Goal: Obtain resource: Obtain resource

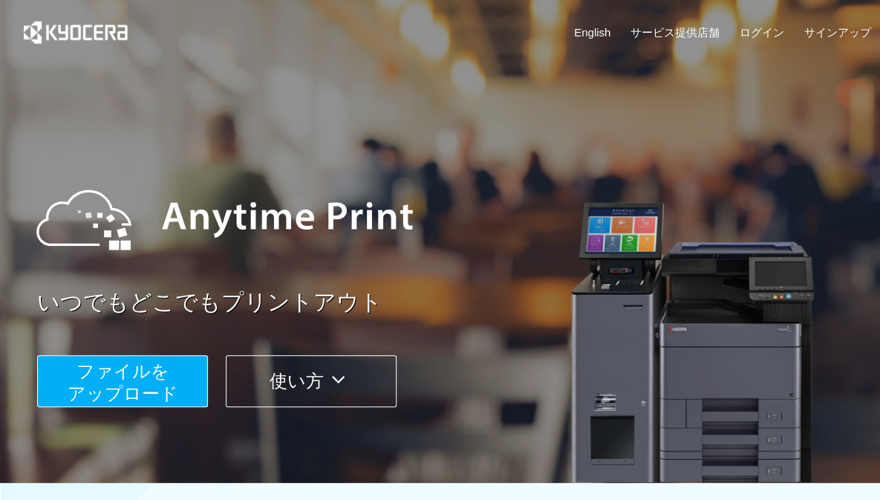
click at [163, 372] on span "ファイルを ​​アップロード" at bounding box center [123, 382] width 111 height 42
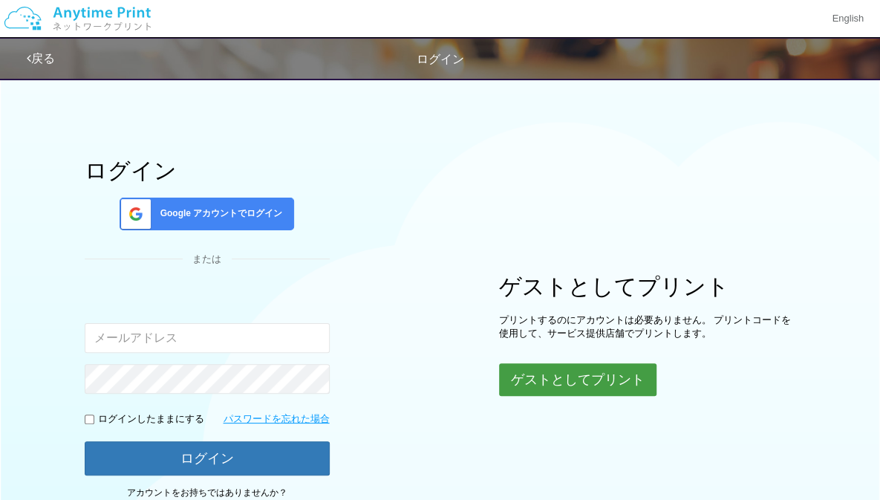
click at [502, 371] on button "ゲストとしてプリント" at bounding box center [577, 379] width 157 height 33
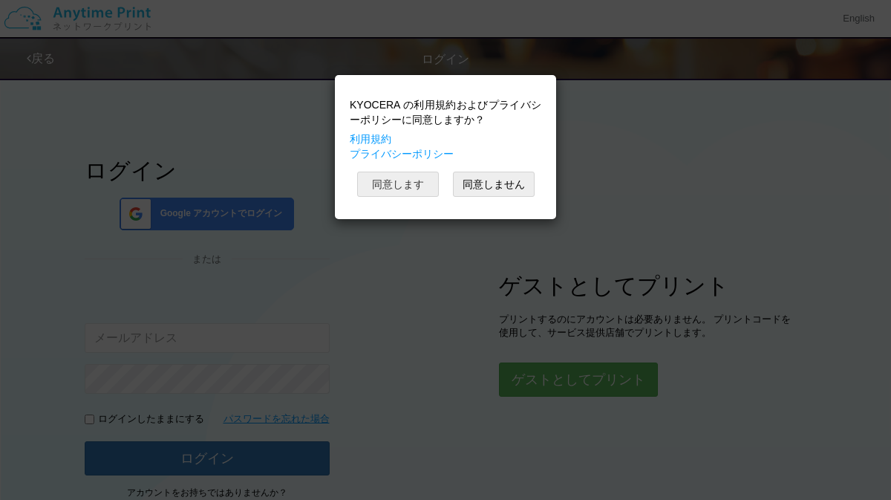
click at [394, 186] on button "同意します" at bounding box center [398, 184] width 82 height 25
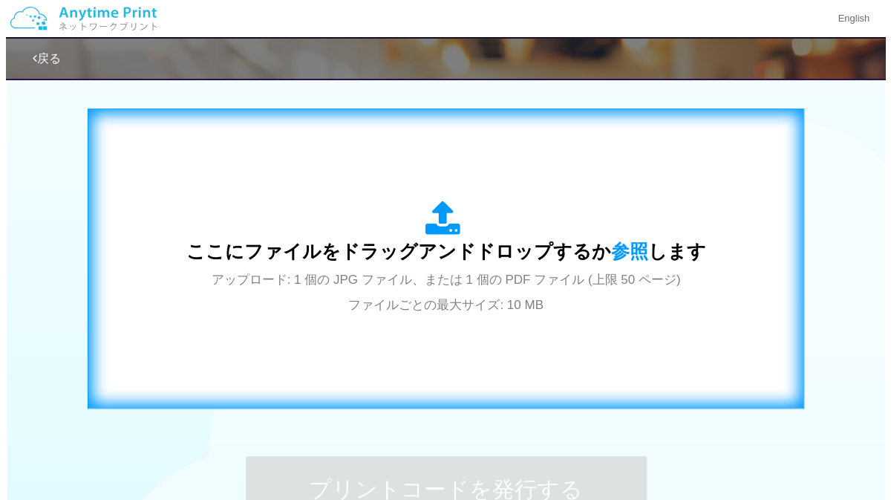
scroll to position [458, 0]
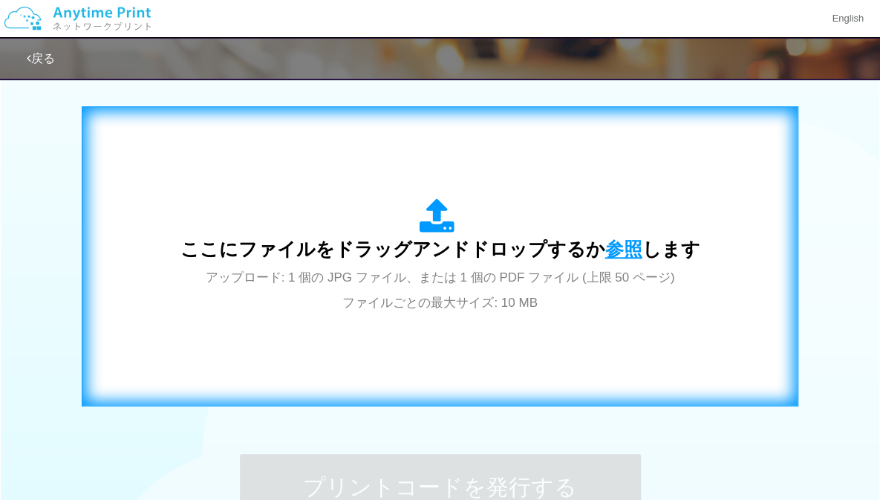
click at [631, 248] on span "参照" at bounding box center [623, 248] width 37 height 21
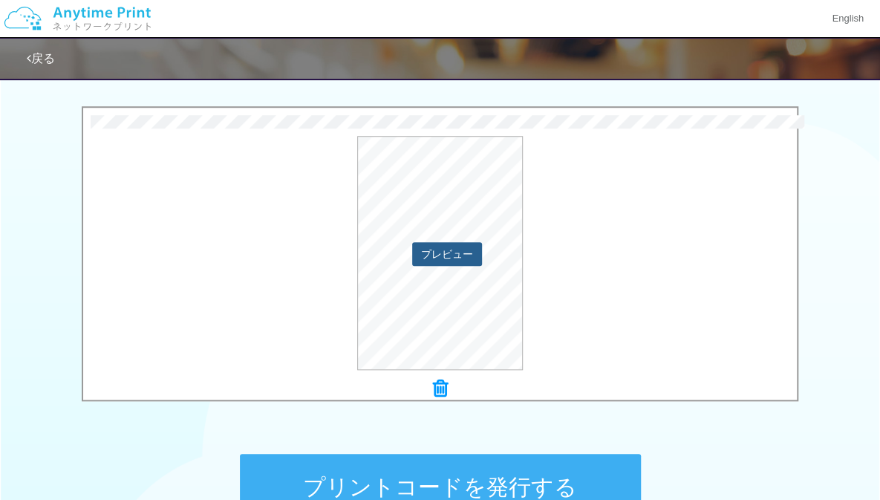
click at [468, 255] on button "プレビュー" at bounding box center [447, 254] width 70 height 24
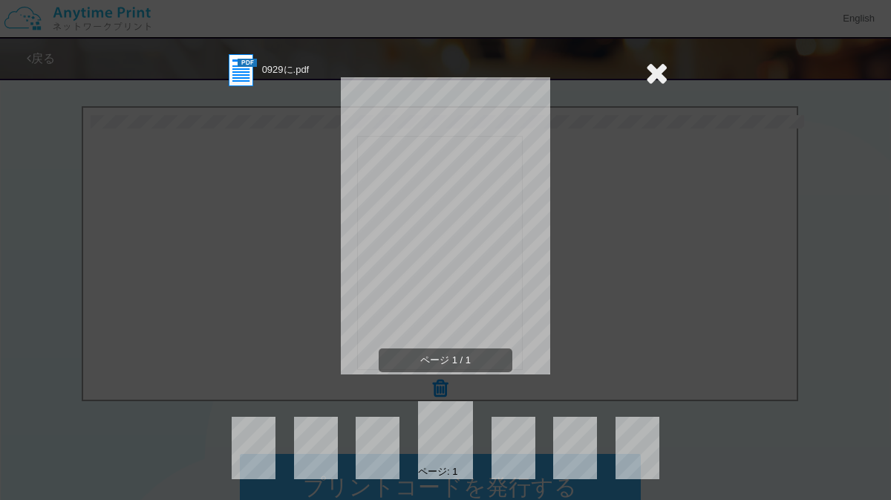
click at [663, 78] on div "0929に.pdf ページ 1 / 1 ページ: 1" at bounding box center [445, 250] width 891 height 500
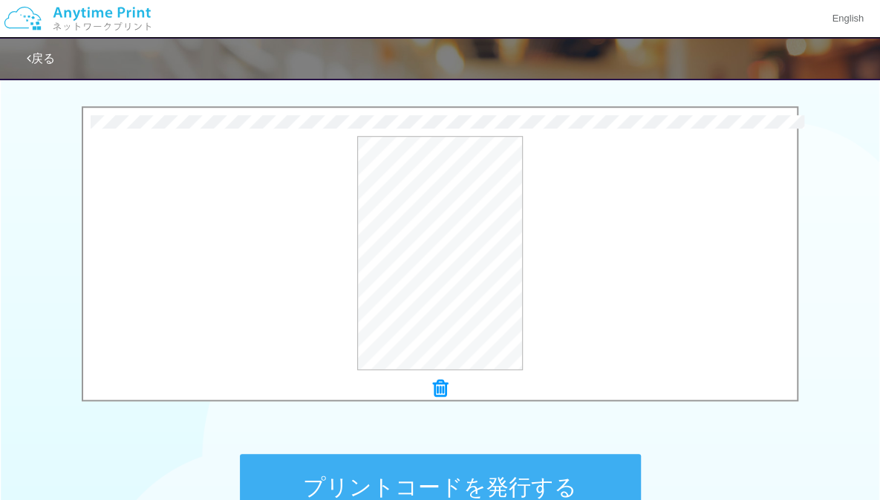
click at [561, 458] on button "プリントコードを発行する" at bounding box center [440, 487] width 401 height 67
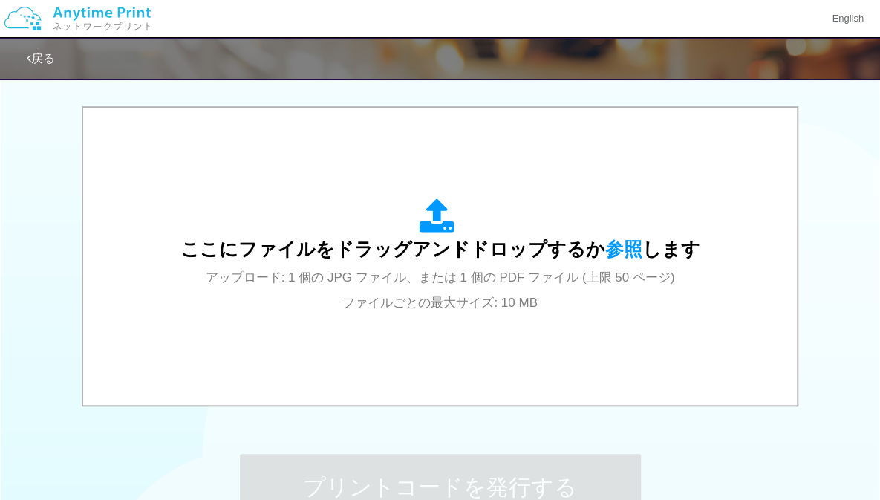
scroll to position [0, 0]
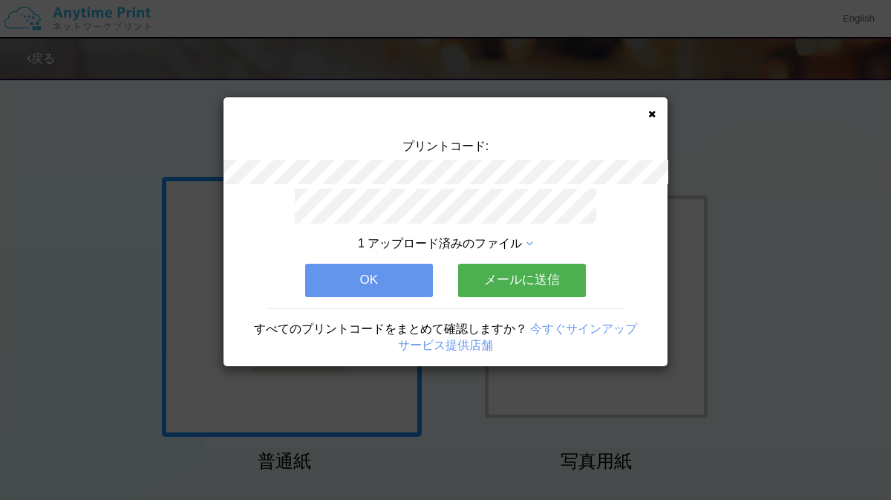
click at [359, 266] on button "OK" at bounding box center [369, 280] width 128 height 33
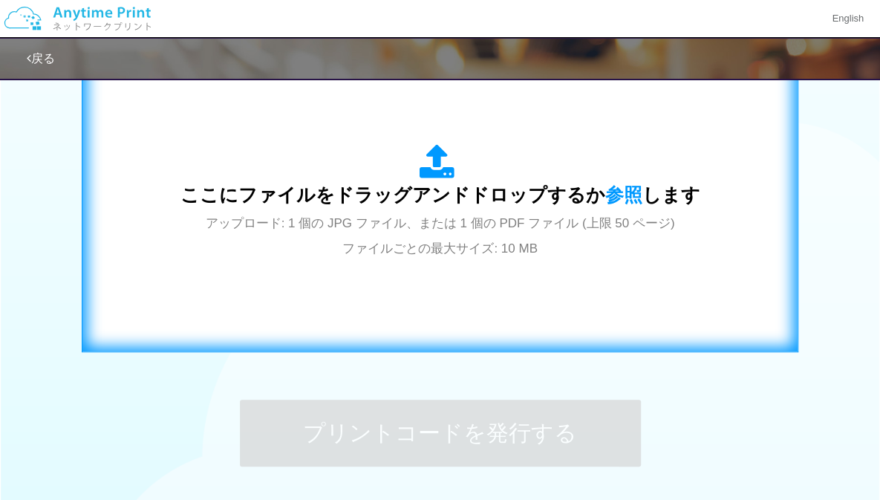
scroll to position [508, 0]
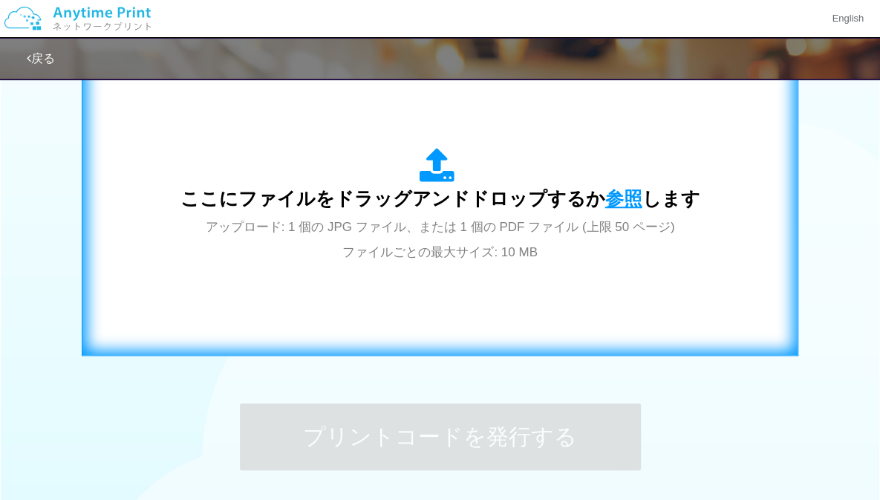
click at [613, 188] on span "参照" at bounding box center [623, 198] width 37 height 21
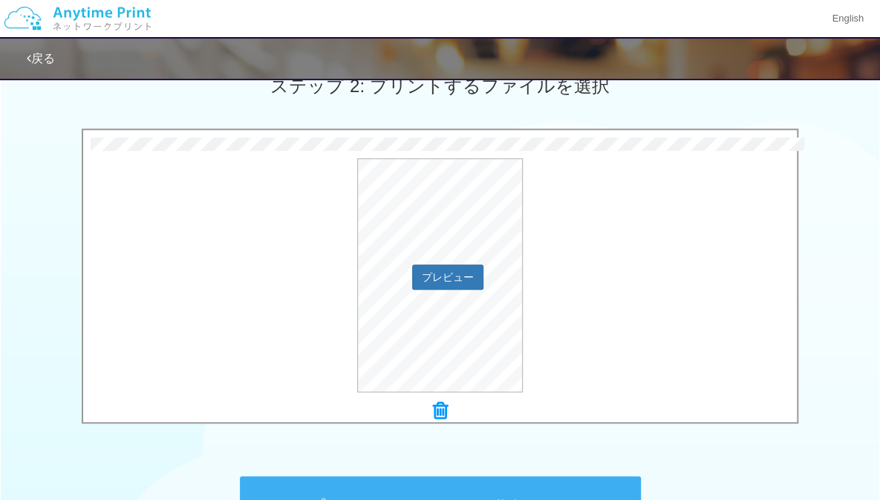
scroll to position [431, 0]
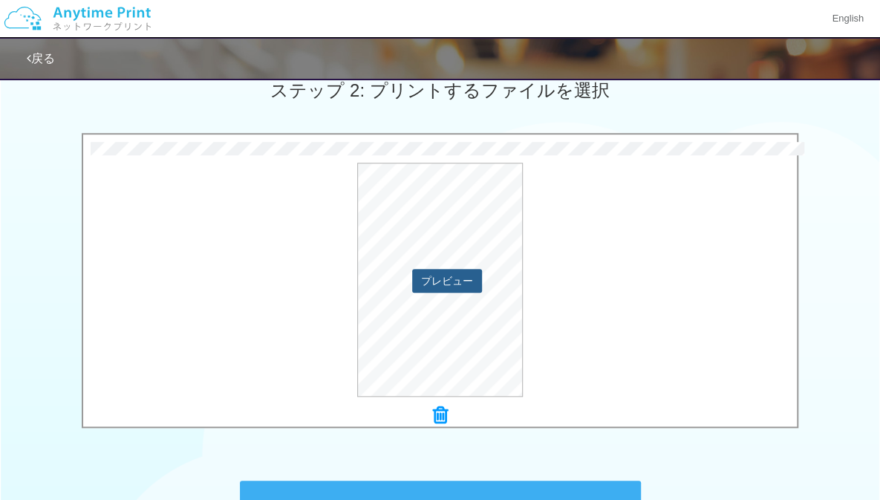
click at [468, 276] on button "プレビュー" at bounding box center [447, 281] width 70 height 24
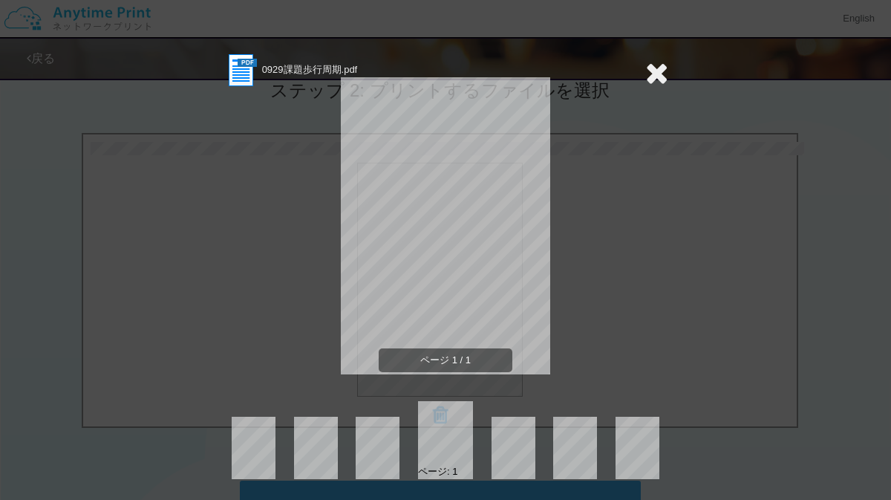
click at [649, 74] on icon at bounding box center [656, 73] width 23 height 30
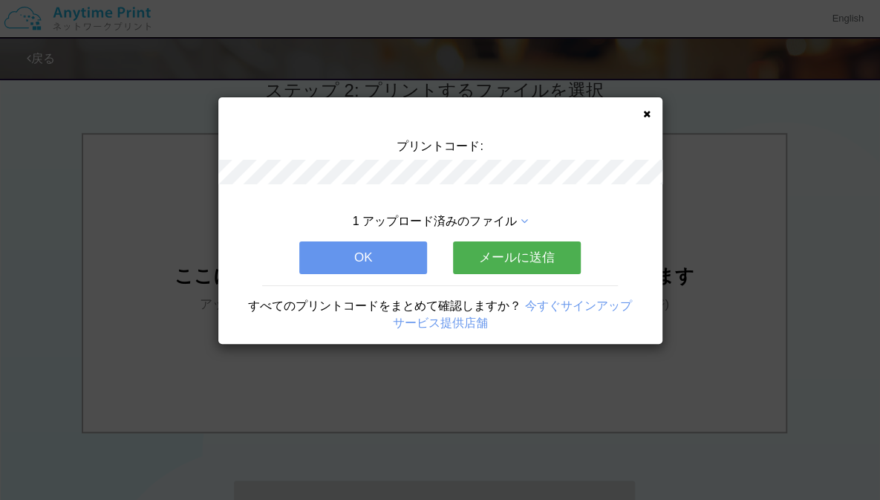
scroll to position [0, 0]
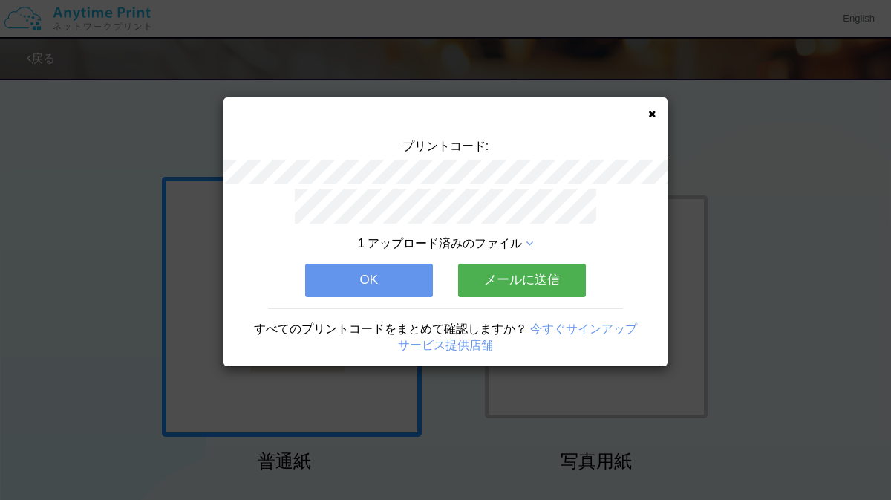
click at [657, 113] on div "プリントコード: 1 アップロード済みのファイル OK メールに送信 すべてのプリントコードをまとめて確認しますか？ 今すぐサインアップ サービス提供店舗" at bounding box center [446, 231] width 444 height 269
click at [654, 115] on icon at bounding box center [651, 114] width 7 height 10
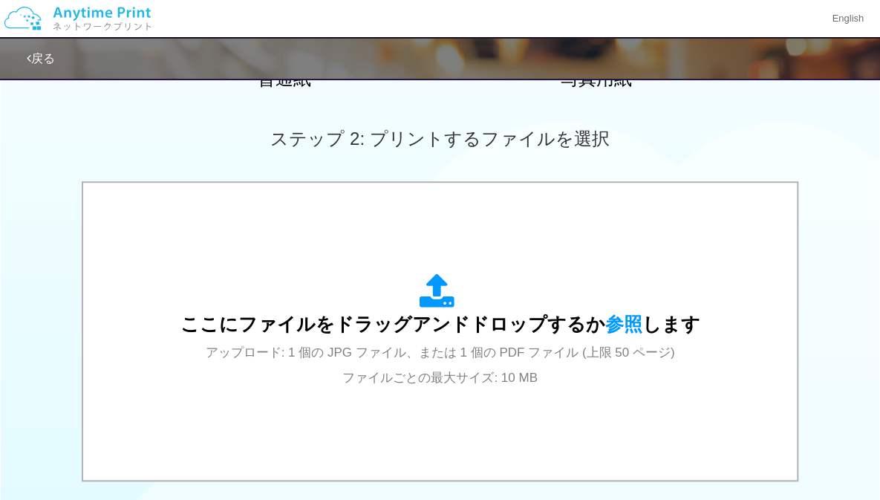
scroll to position [474, 0]
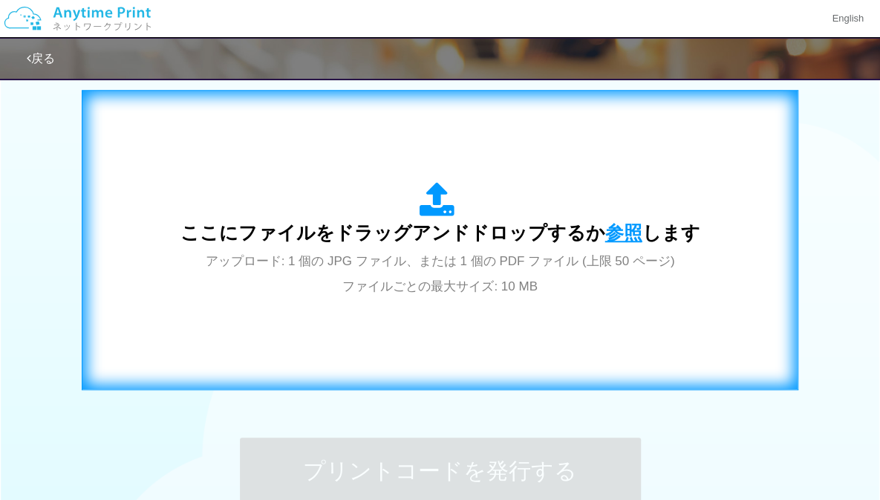
click at [625, 224] on span "参照" at bounding box center [623, 232] width 37 height 21
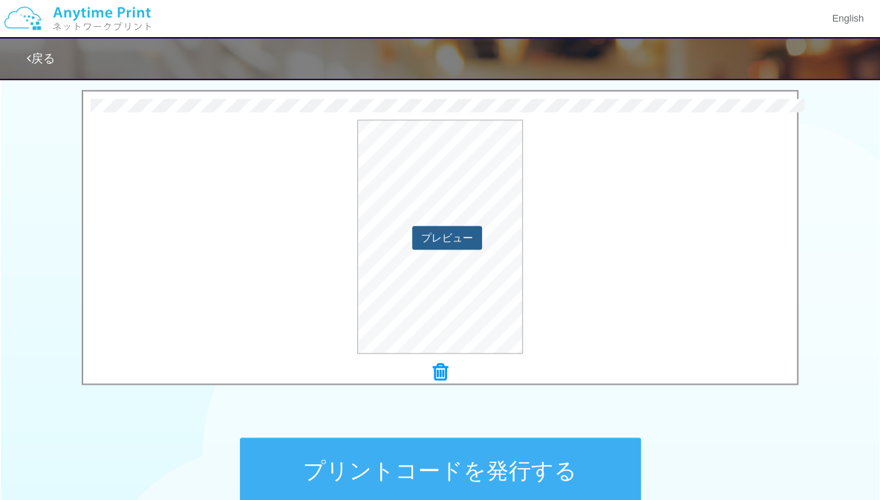
click at [458, 235] on button "プレビュー" at bounding box center [447, 238] width 70 height 24
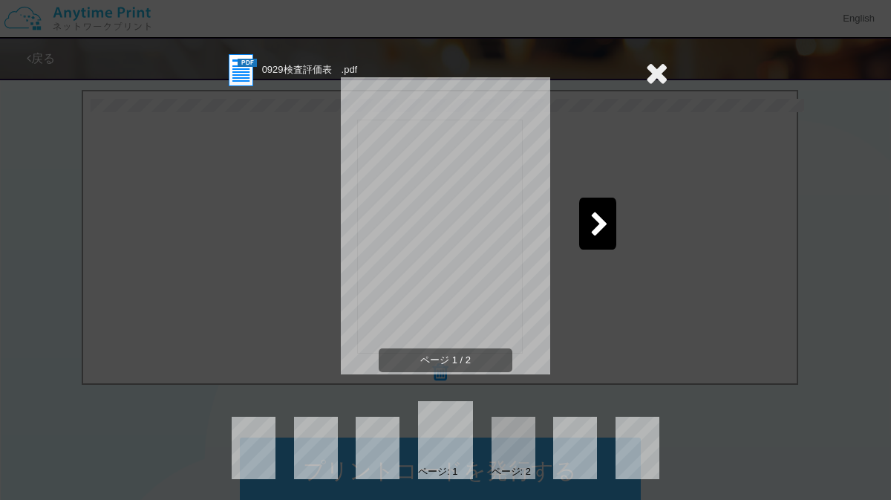
click at [591, 235] on icon at bounding box center [599, 225] width 19 height 26
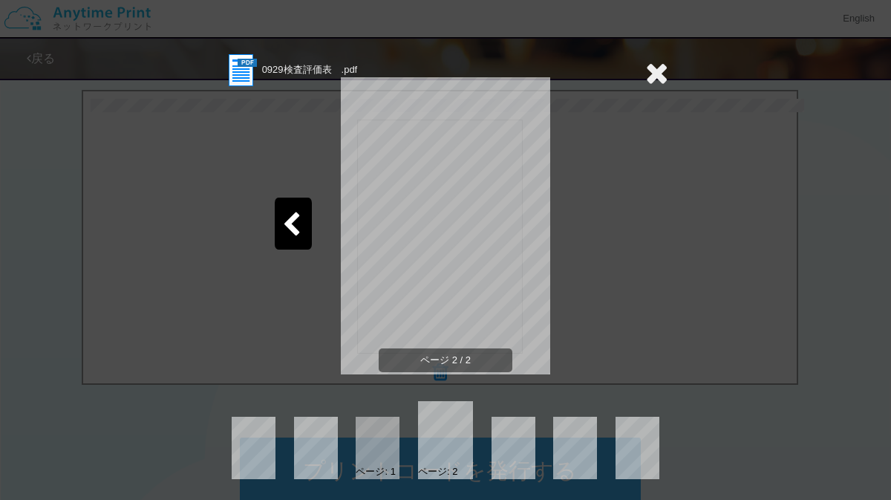
click at [649, 85] on icon at bounding box center [656, 73] width 23 height 30
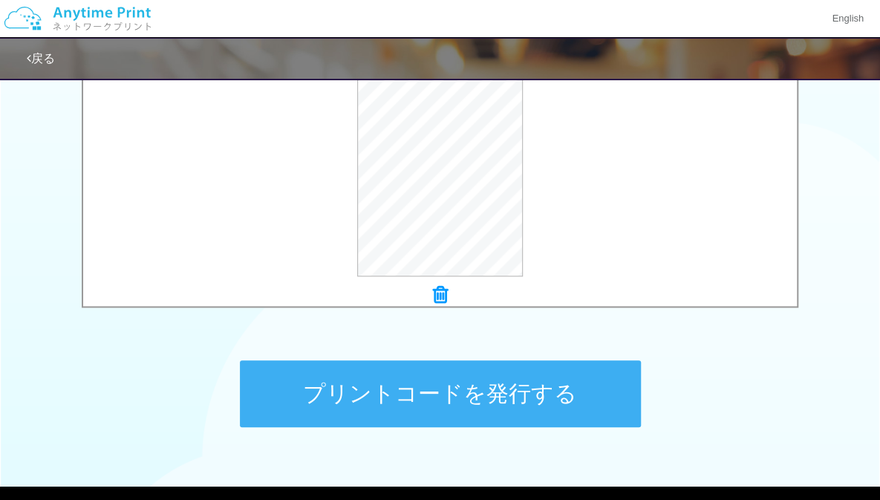
scroll to position [555, 0]
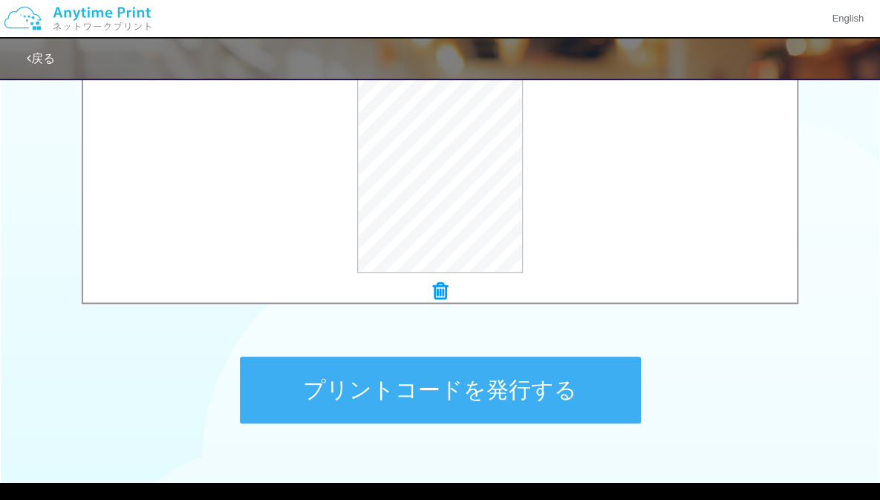
click at [581, 396] on button "プリントコードを発行する" at bounding box center [440, 390] width 401 height 67
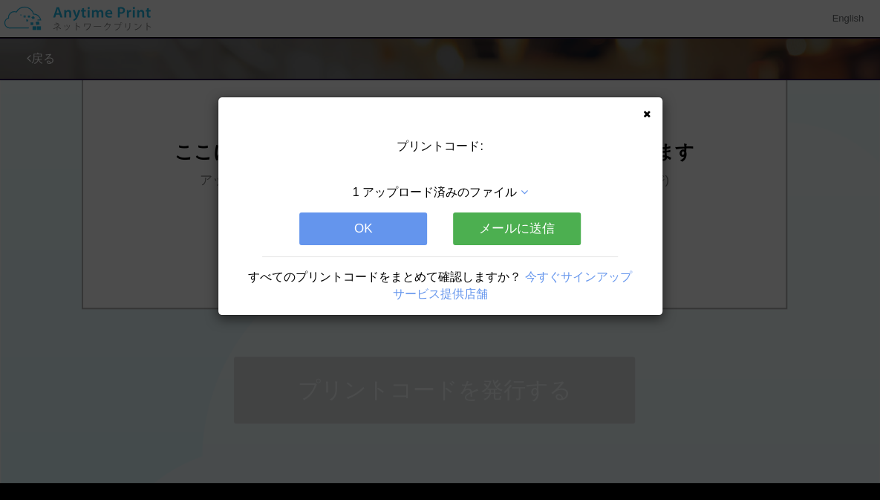
scroll to position [0, 0]
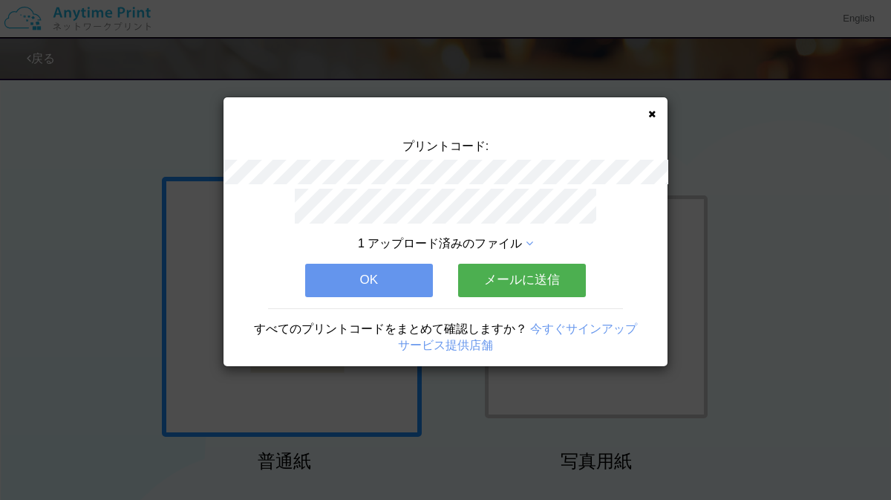
click at [651, 111] on icon at bounding box center [651, 114] width 7 height 10
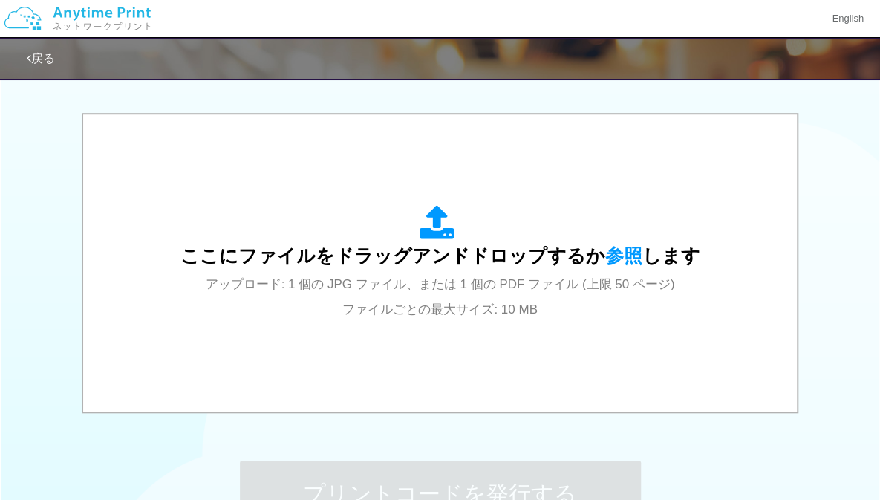
scroll to position [452, 0]
